Goal: Information Seeking & Learning: Compare options

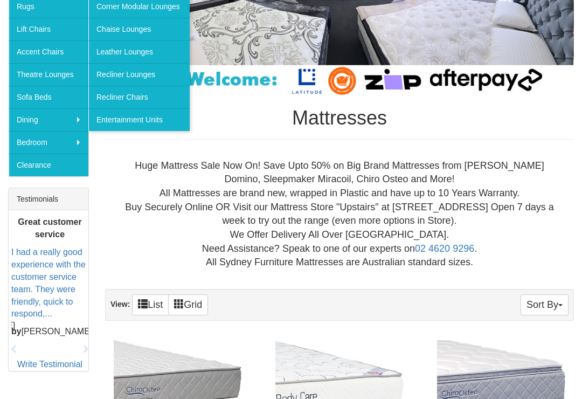
scroll to position [280, 0]
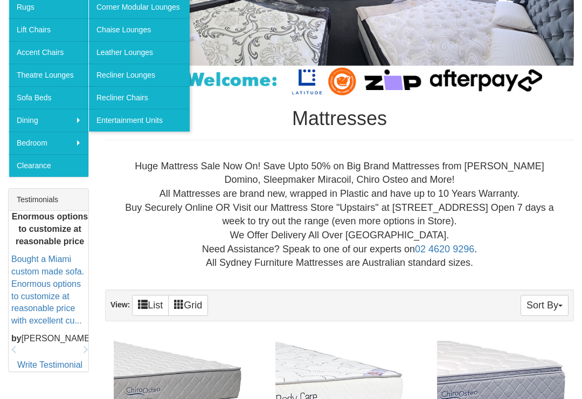
click at [62, 171] on link "Clearance" at bounding box center [49, 165] width 80 height 23
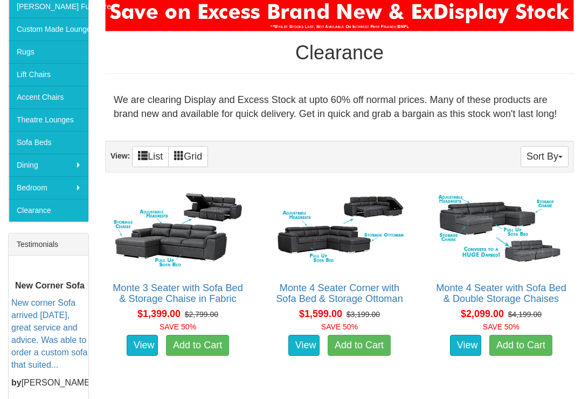
scroll to position [235, 0]
click at [305, 349] on link "View" at bounding box center [303, 346] width 31 height 22
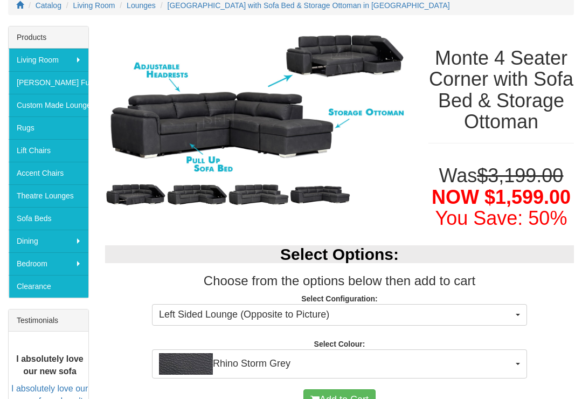
scroll to position [157, 0]
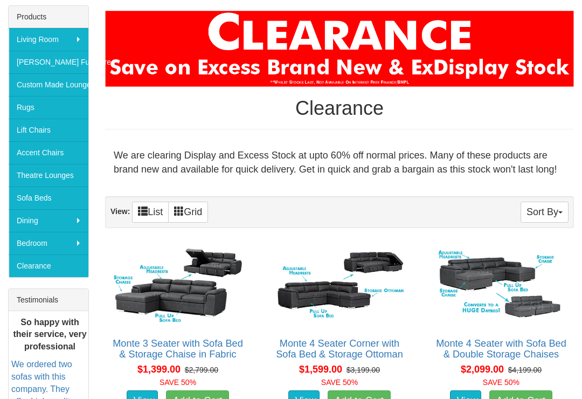
scroll to position [179, 0]
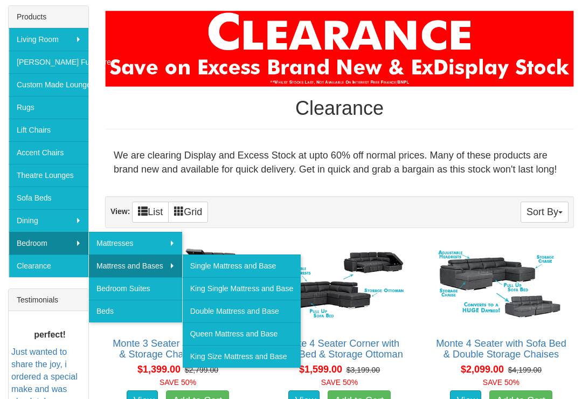
click at [287, 333] on link "Queen Mattress and Base" at bounding box center [241, 333] width 119 height 23
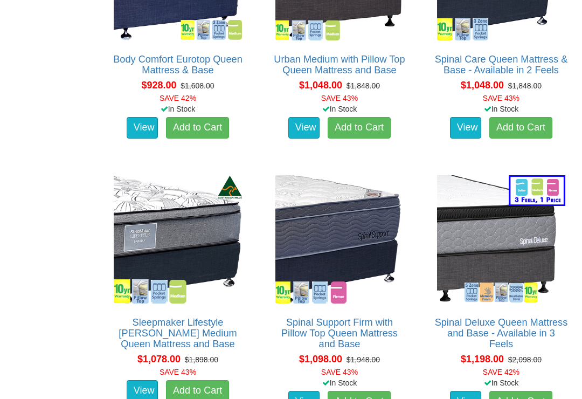
scroll to position [1312, 0]
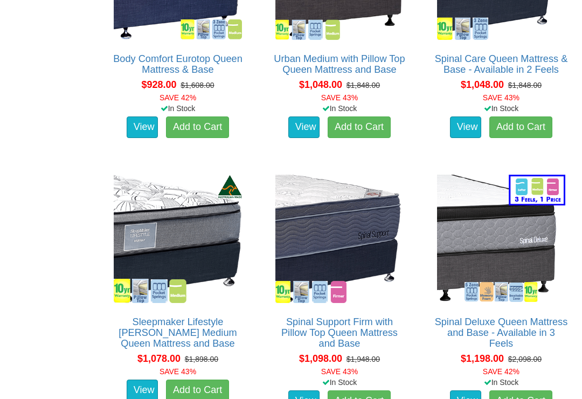
click at [304, 390] on link "View" at bounding box center [303, 401] width 31 height 22
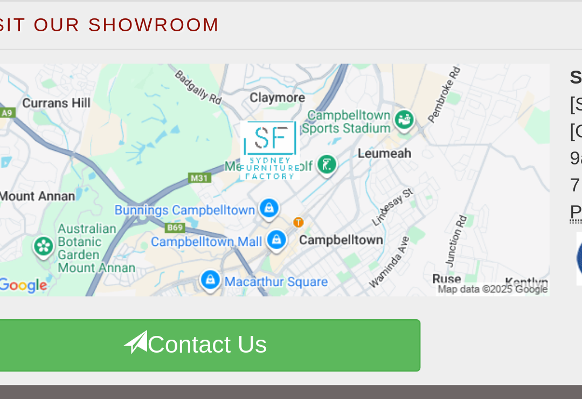
scroll to position [997, 0]
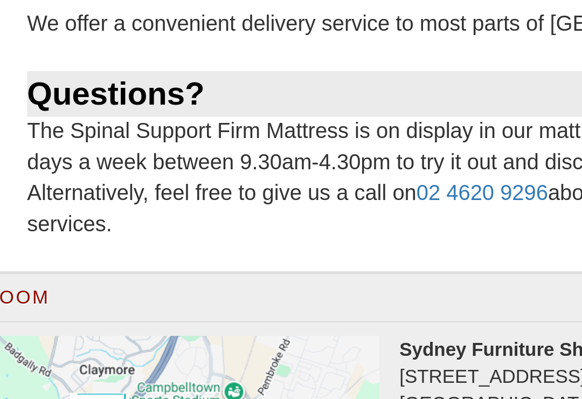
click at [137, 238] on h2 "Visit Our Showroom" at bounding box center [194, 245] width 360 height 14
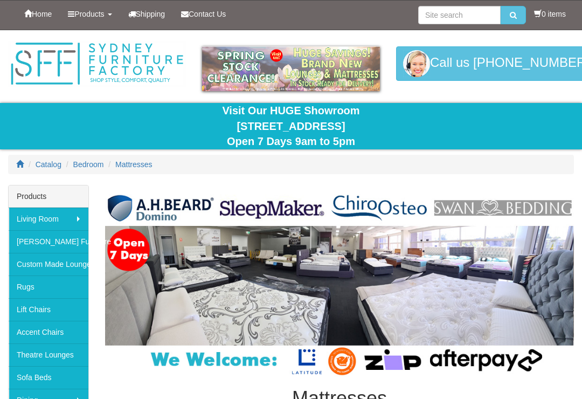
scroll to position [191, 0]
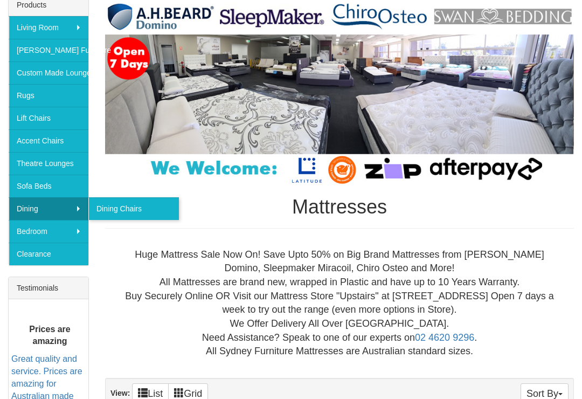
click at [132, 205] on link "Dining Chairs" at bounding box center [133, 208] width 91 height 23
click at [130, 206] on link "Dining Chairs" at bounding box center [133, 208] width 91 height 23
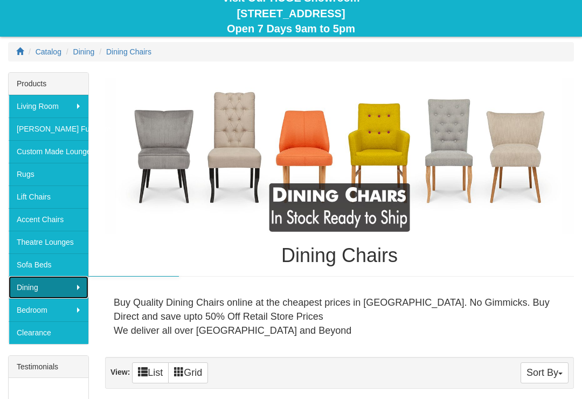
scroll to position [113, 0]
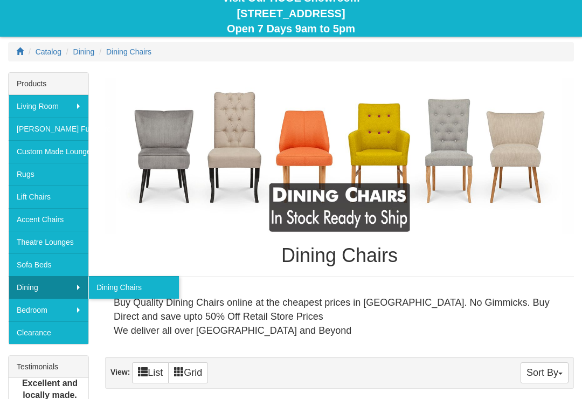
click at [68, 289] on link "Dining" at bounding box center [49, 287] width 80 height 23
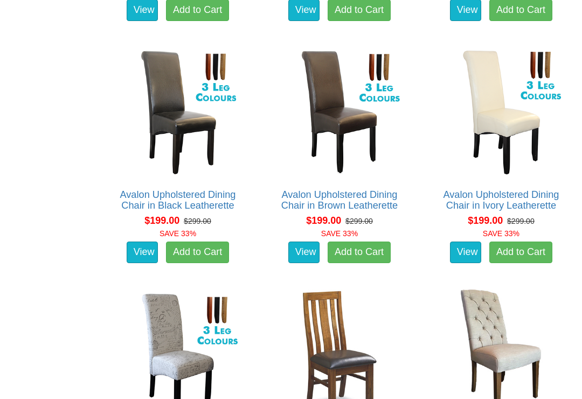
scroll to position [717, 0]
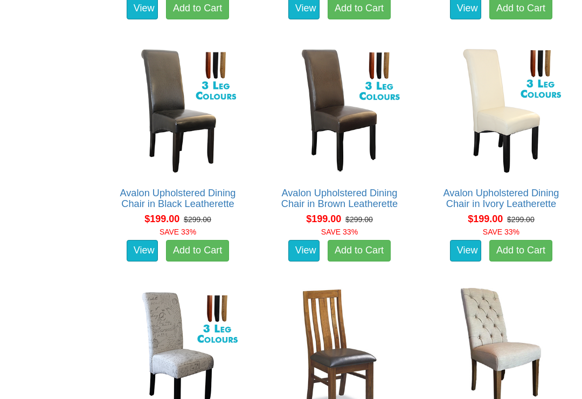
click at [344, 355] on img at bounding box center [340, 352] width 134 height 134
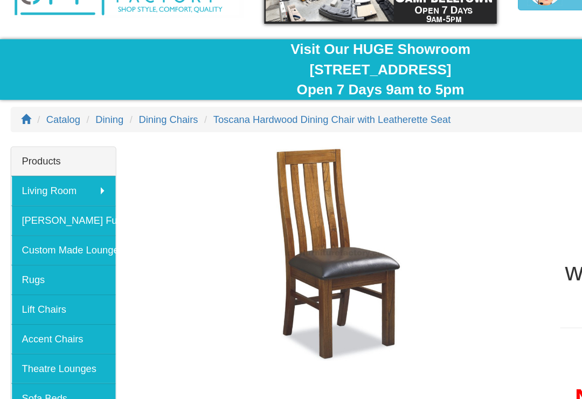
scroll to position [70, 0]
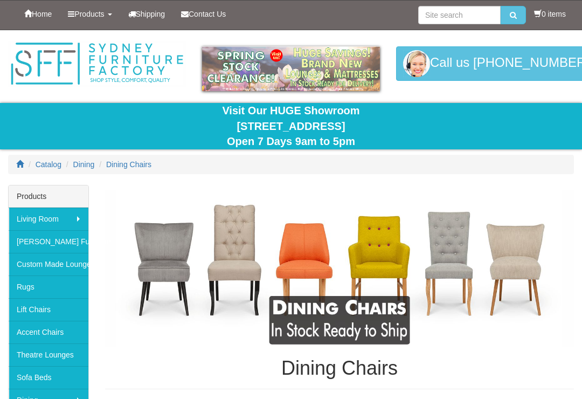
scroll to position [733, 0]
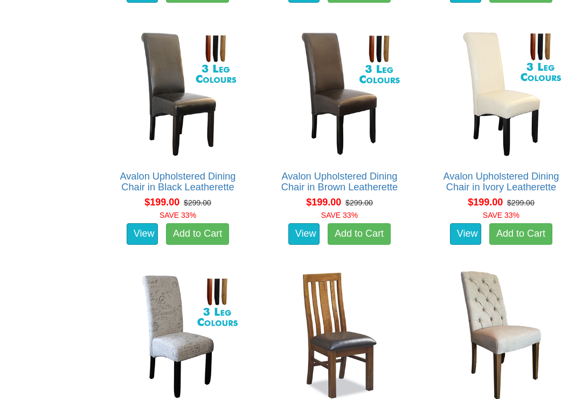
click at [184, 108] on img at bounding box center [178, 93] width 134 height 134
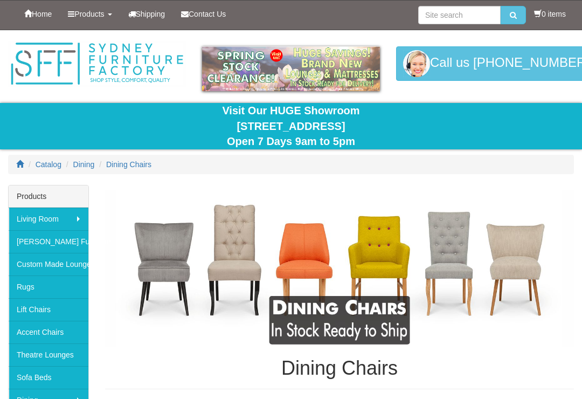
scroll to position [733, 0]
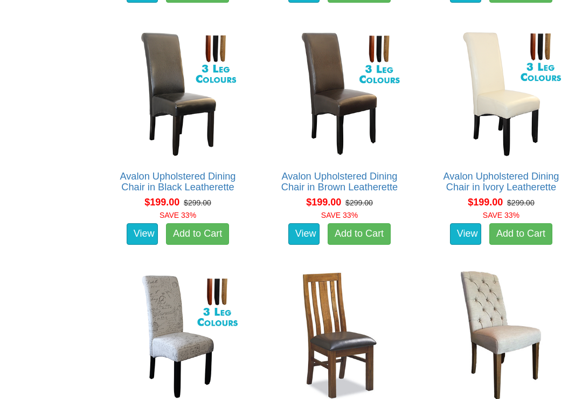
click at [364, 346] on img at bounding box center [340, 335] width 134 height 134
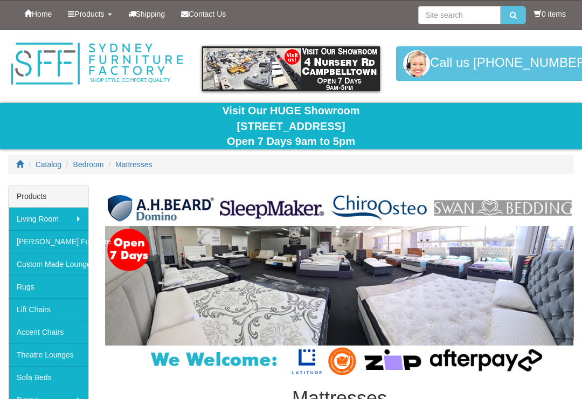
scroll to position [191, 0]
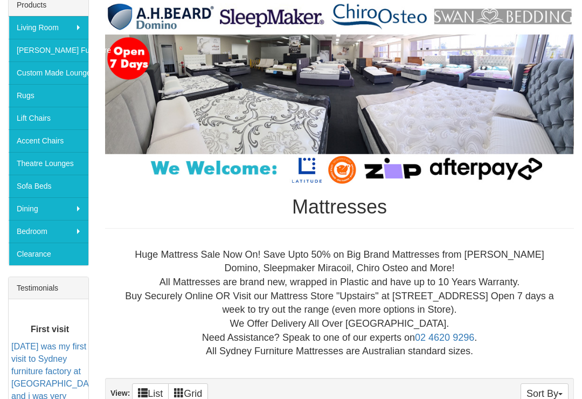
click at [70, 50] on link "[PERSON_NAME] Furniture" at bounding box center [49, 50] width 80 height 23
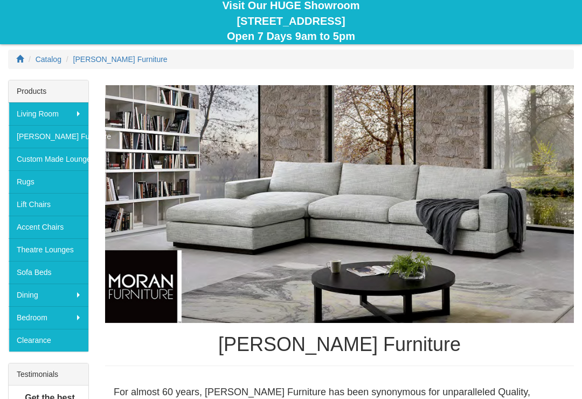
scroll to position [105, 0]
click at [79, 157] on link "Custom Made Lounges" at bounding box center [49, 159] width 80 height 23
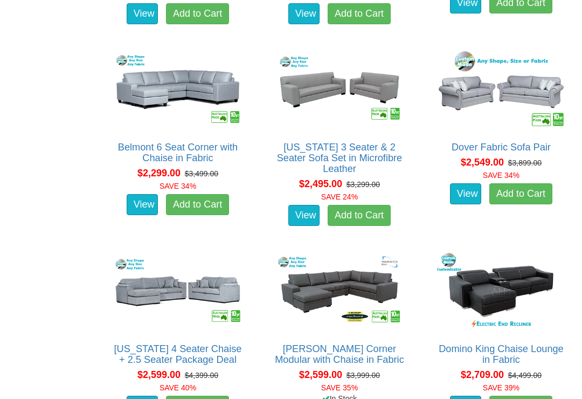
scroll to position [1191, 0]
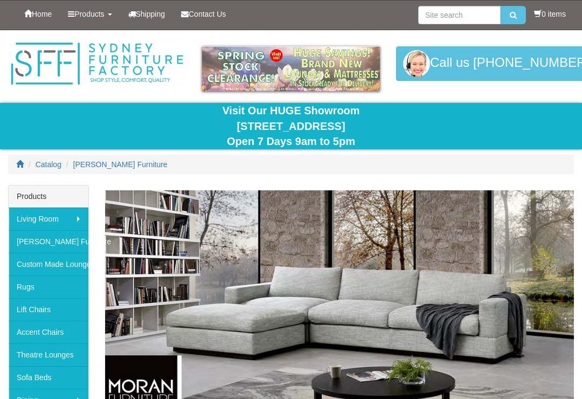
scroll to position [105, 0]
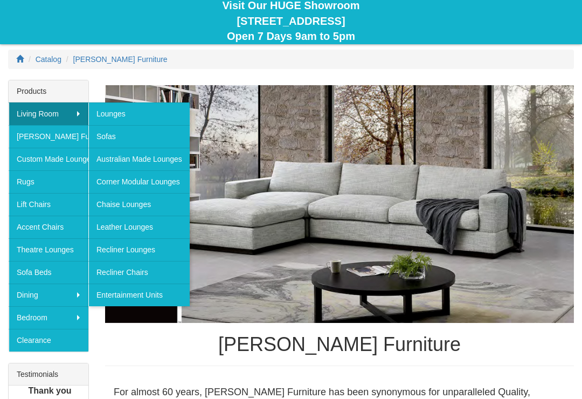
click at [183, 183] on link "Corner Modular Lounges" at bounding box center [138, 181] width 101 height 23
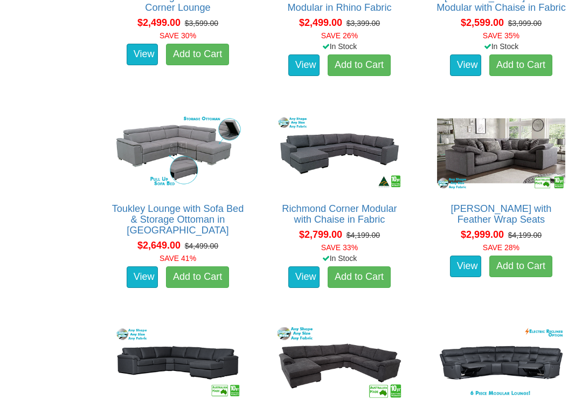
scroll to position [1152, 0]
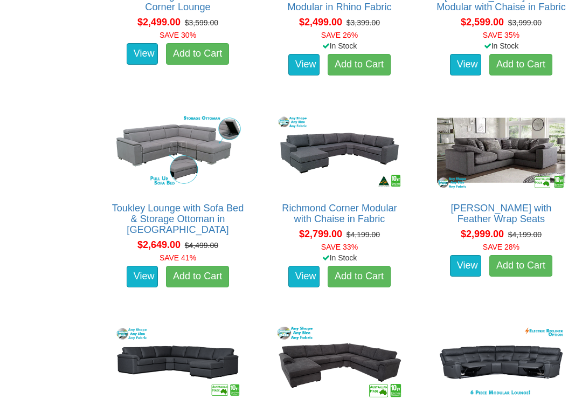
click at [541, 148] on img at bounding box center [501, 150] width 134 height 82
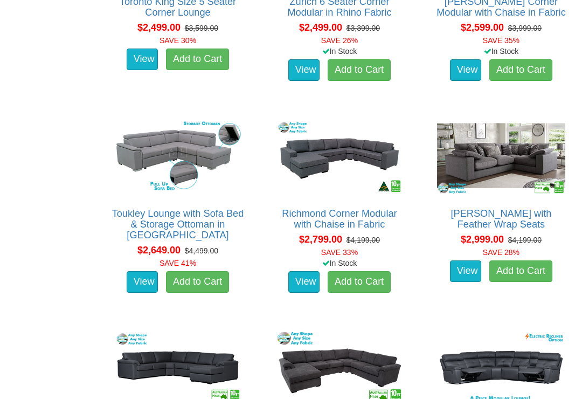
scroll to position [1134, 0]
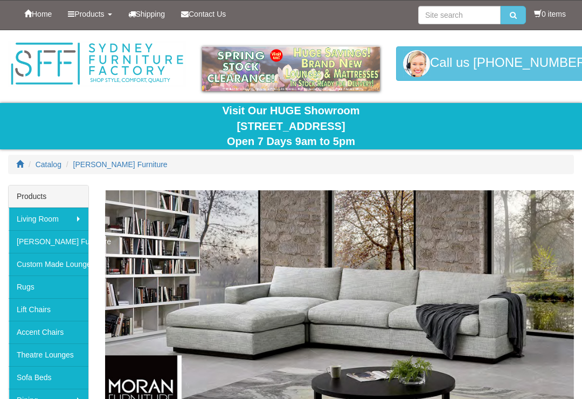
scroll to position [105, 0]
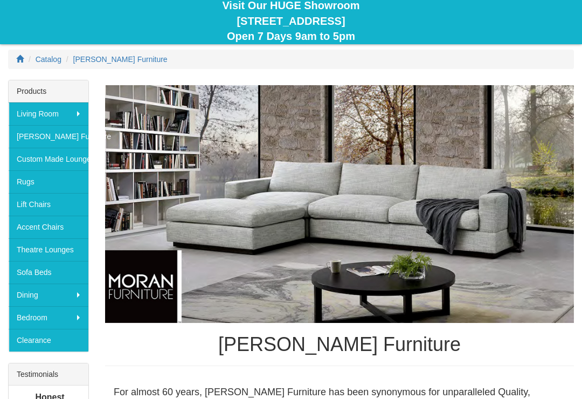
click at [80, 136] on link "[PERSON_NAME] Furniture" at bounding box center [49, 136] width 80 height 23
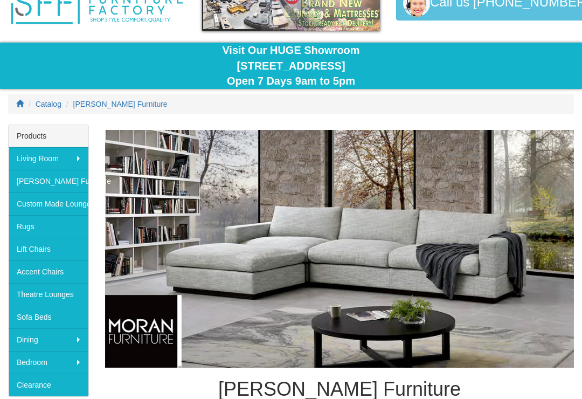
scroll to position [59, 0]
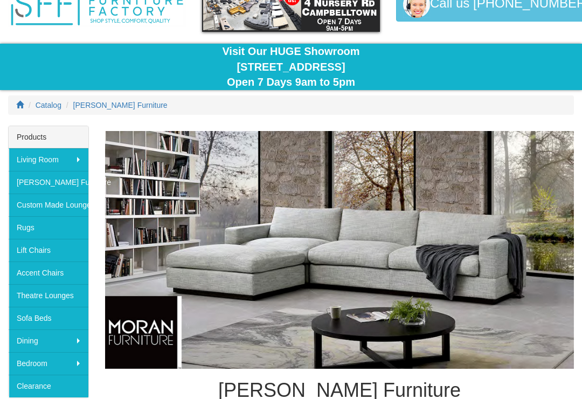
click at [51, 228] on link "Rugs" at bounding box center [49, 227] width 80 height 23
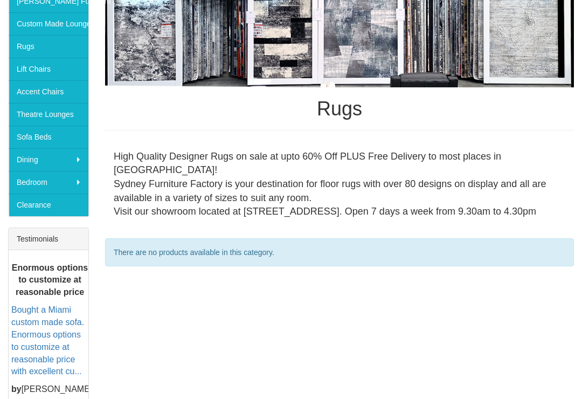
scroll to position [247, 0]
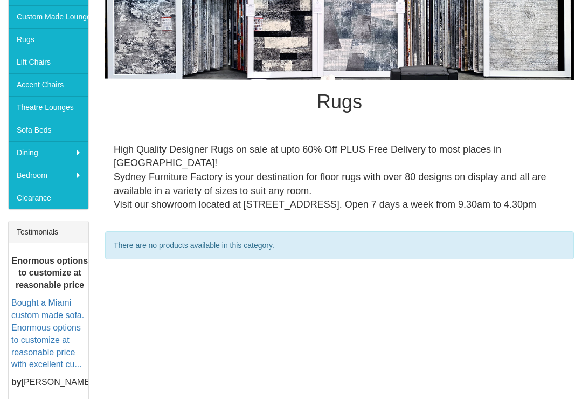
click at [511, 307] on div "Rugs High Quality Designer Rugs on sale at upto 60% Off PLUS Free Delivery to m…" at bounding box center [291, 188] width 582 height 501
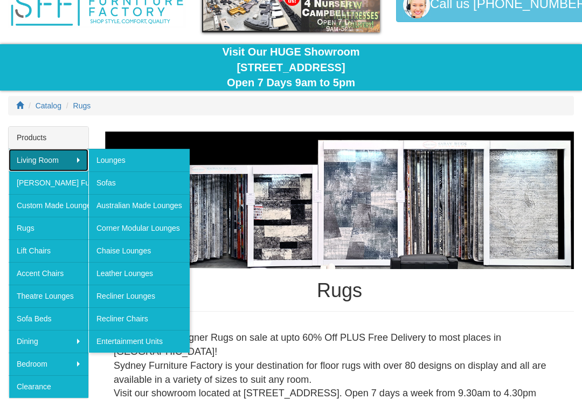
scroll to position [59, 0]
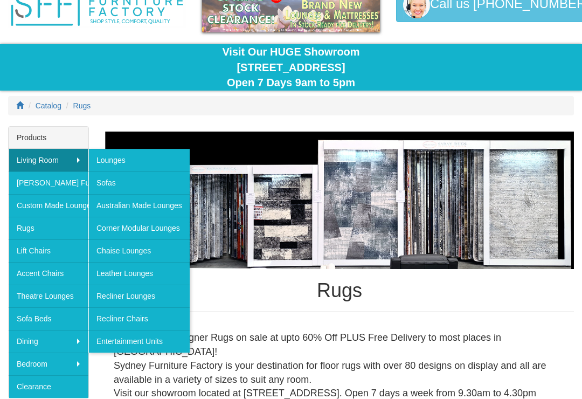
click at [172, 231] on link "Corner Modular Lounges" at bounding box center [138, 228] width 101 height 23
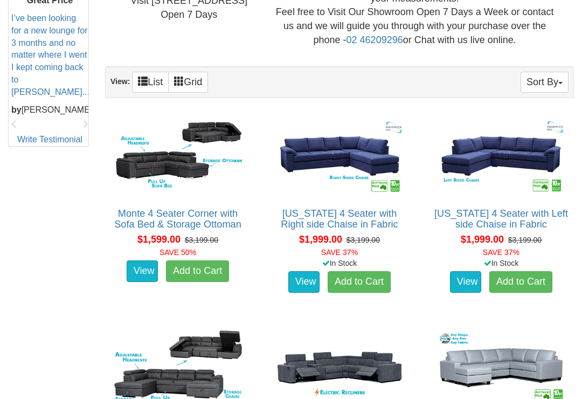
scroll to position [514, 0]
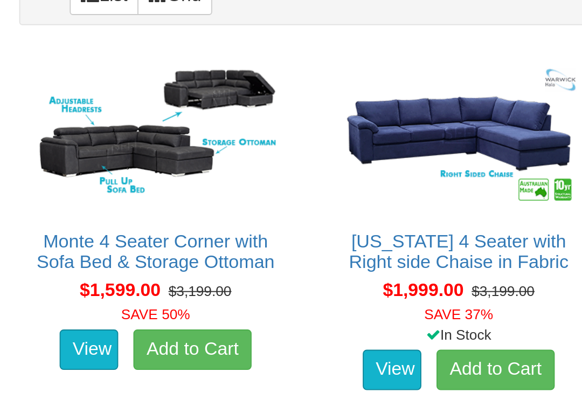
click at [127, 258] on link "View" at bounding box center [142, 269] width 31 height 22
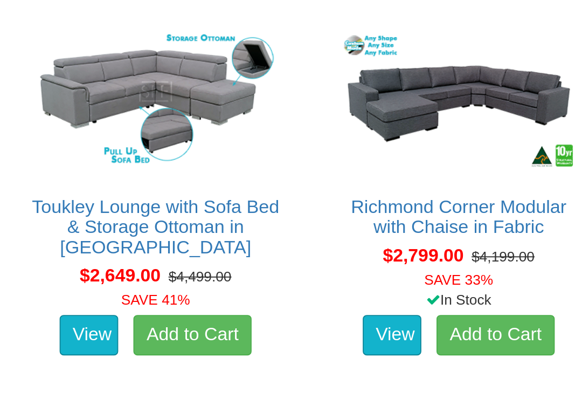
scroll to position [1073, 0]
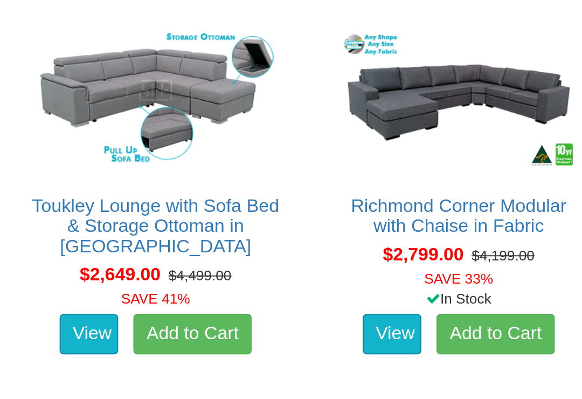
click at [127, 344] on link "View" at bounding box center [142, 355] width 31 height 22
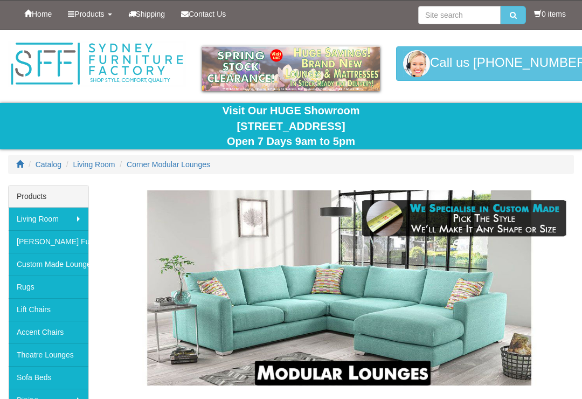
scroll to position [1260, 95]
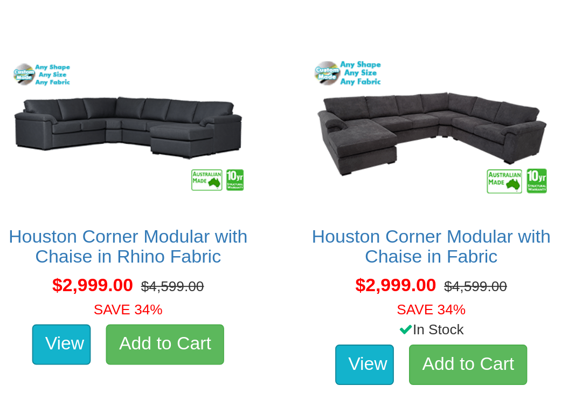
click at [274, 165] on link "View" at bounding box center [289, 169] width 31 height 22
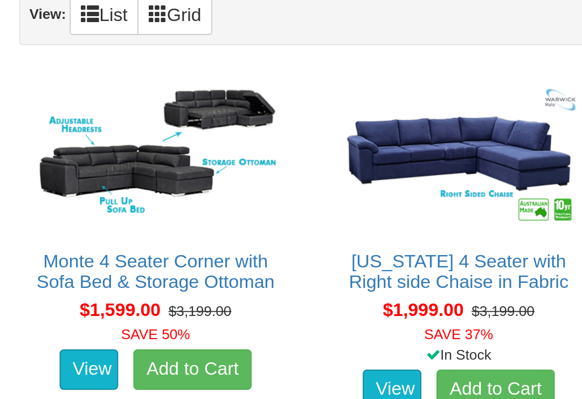
scroll to position [586, 0]
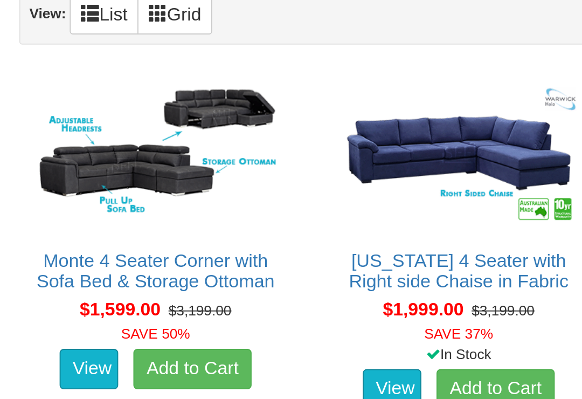
click at [288, 205] on link "View" at bounding box center [303, 208] width 31 height 22
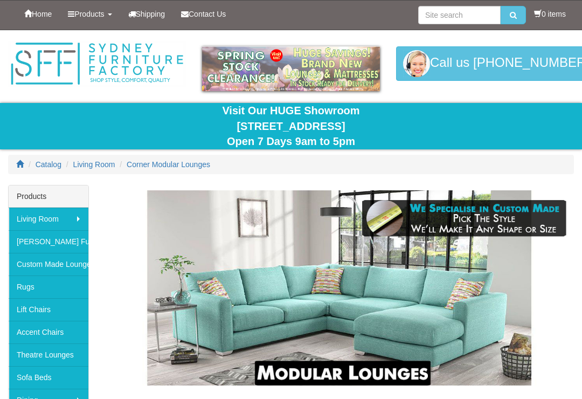
scroll to position [586, 95]
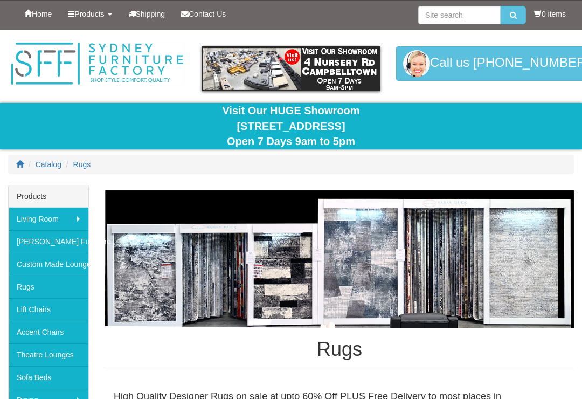
click at [49, 164] on span "Catalog" at bounding box center [49, 164] width 26 height 9
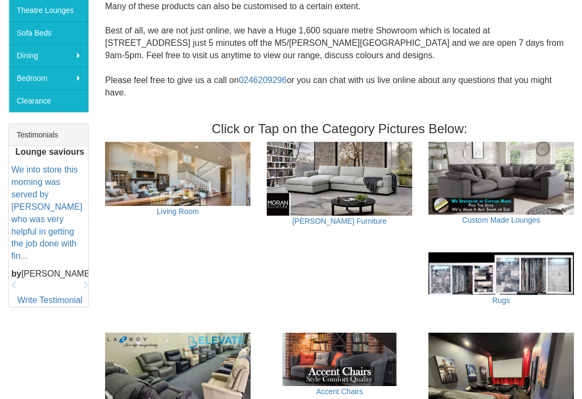
scroll to position [344, 0]
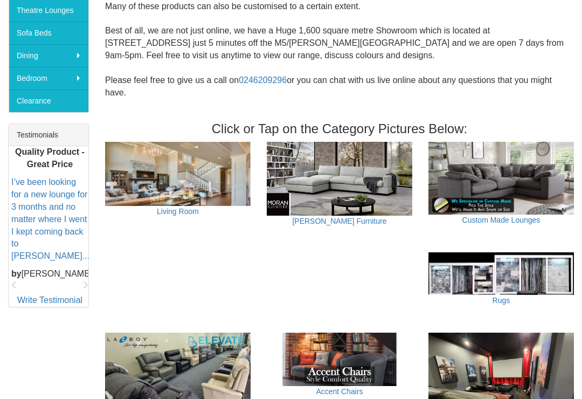
click at [201, 172] on img at bounding box center [177, 174] width 145 height 64
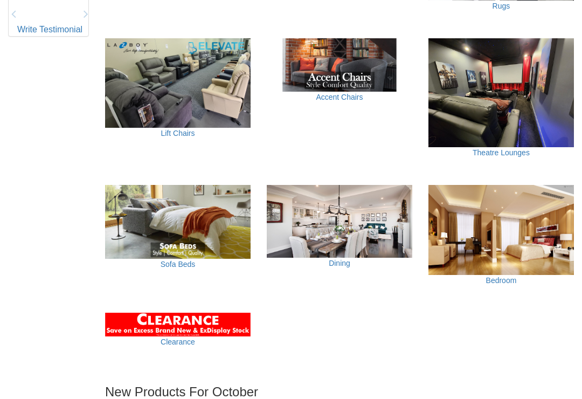
scroll to position [639, 0]
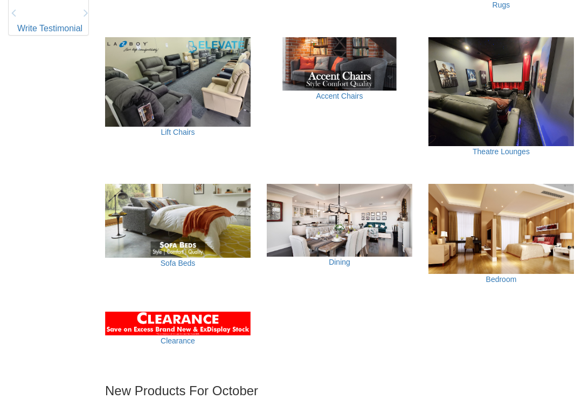
click at [345, 224] on img at bounding box center [339, 220] width 145 height 73
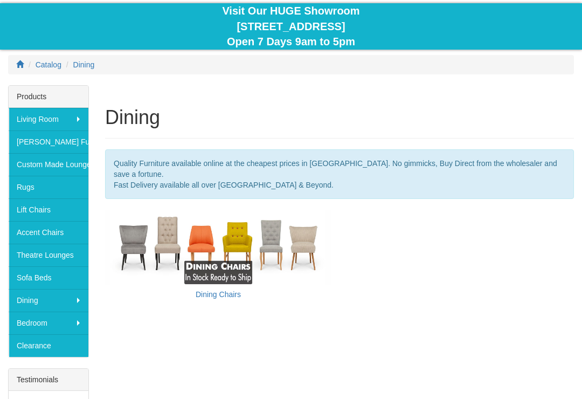
scroll to position [100, 0]
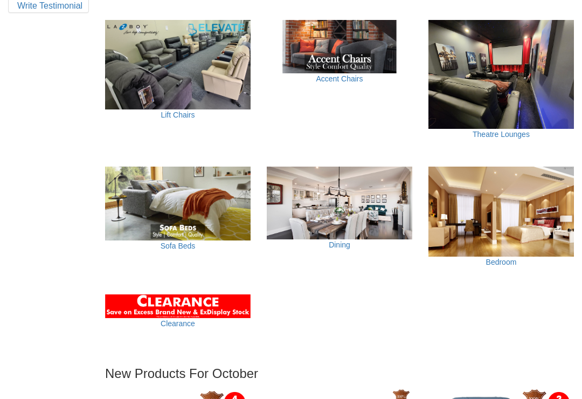
scroll to position [655, 0]
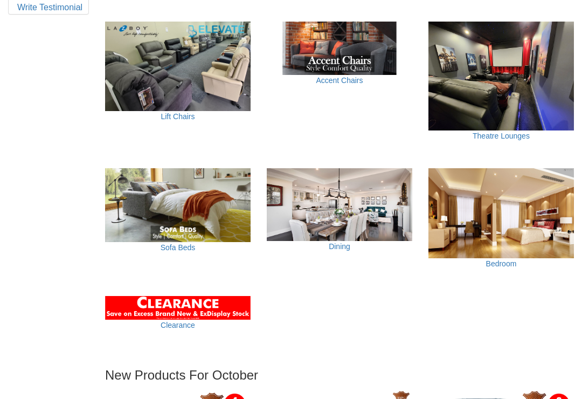
click at [510, 204] on img at bounding box center [500, 213] width 145 height 90
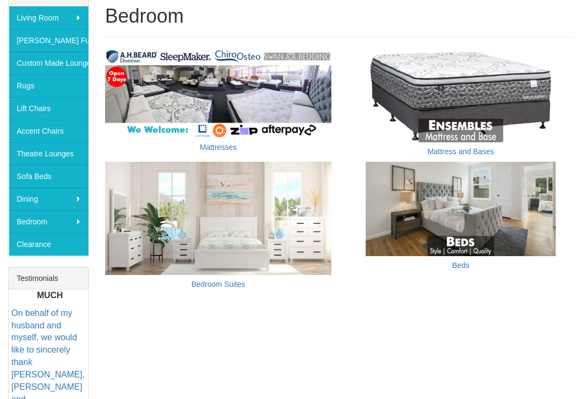
scroll to position [201, 0]
click at [482, 100] on img at bounding box center [460, 95] width 226 height 94
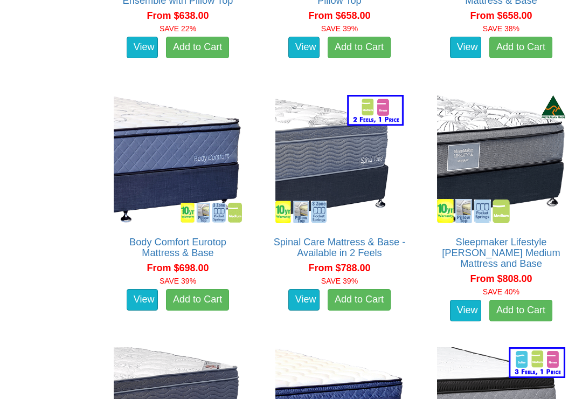
scroll to position [1080, 0]
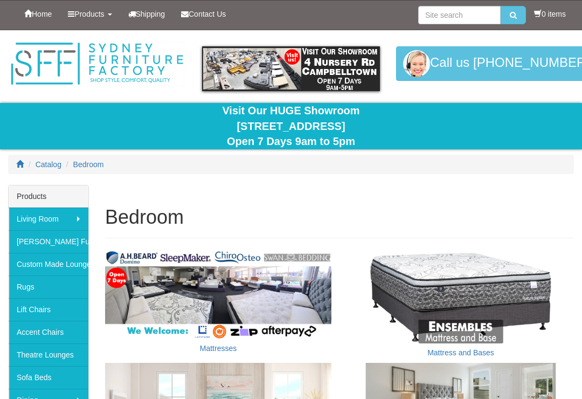
scroll to position [218, 0]
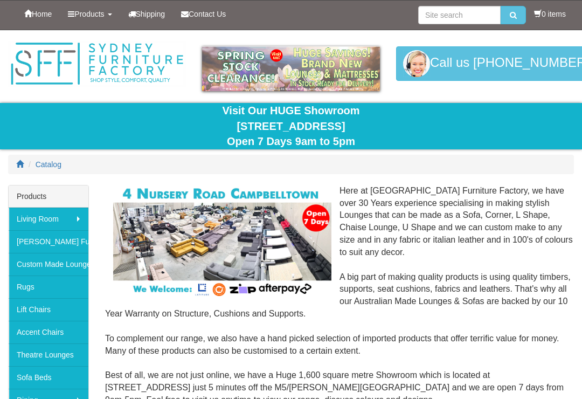
scroll to position [655, 0]
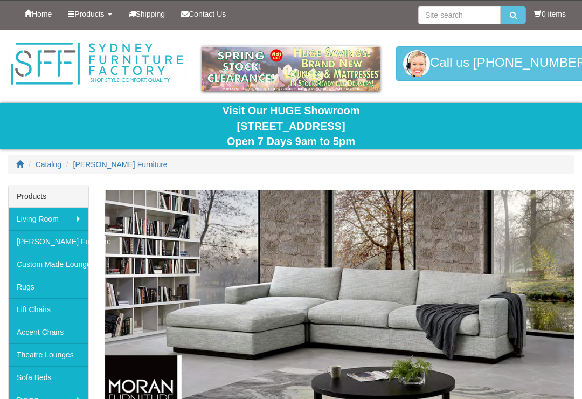
scroll to position [59, 0]
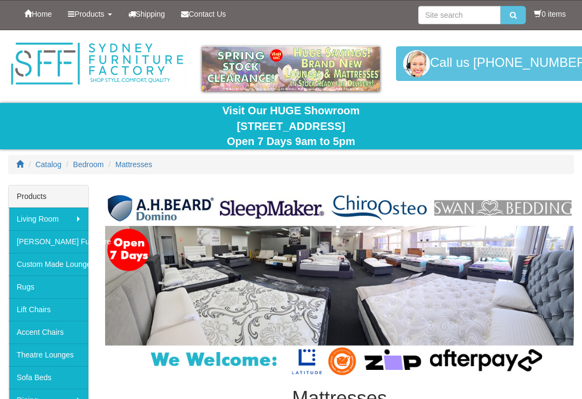
scroll to position [191, 0]
